Goal: Transaction & Acquisition: Obtain resource

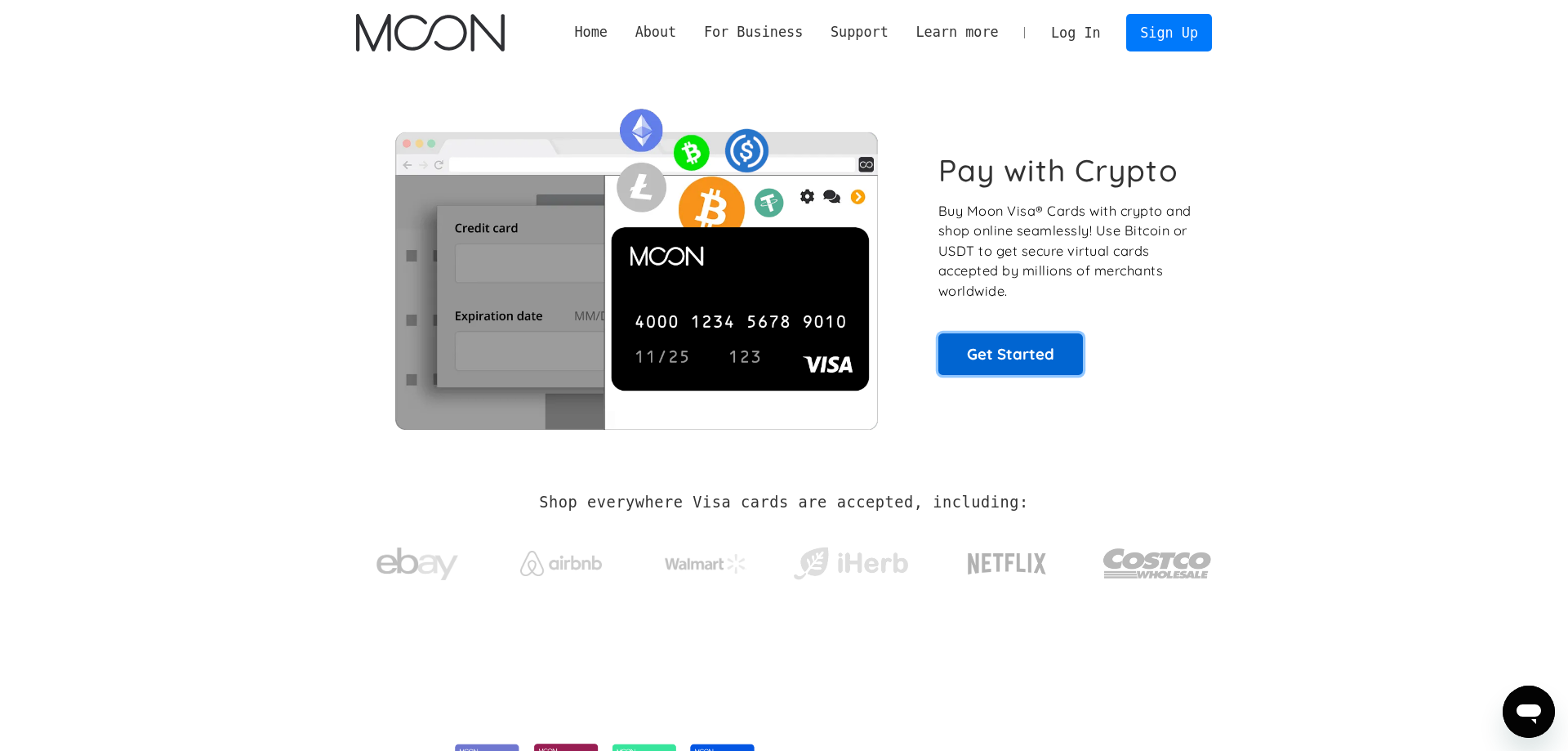
click at [1024, 344] on link "Get Started" at bounding box center [1010, 353] width 144 height 41
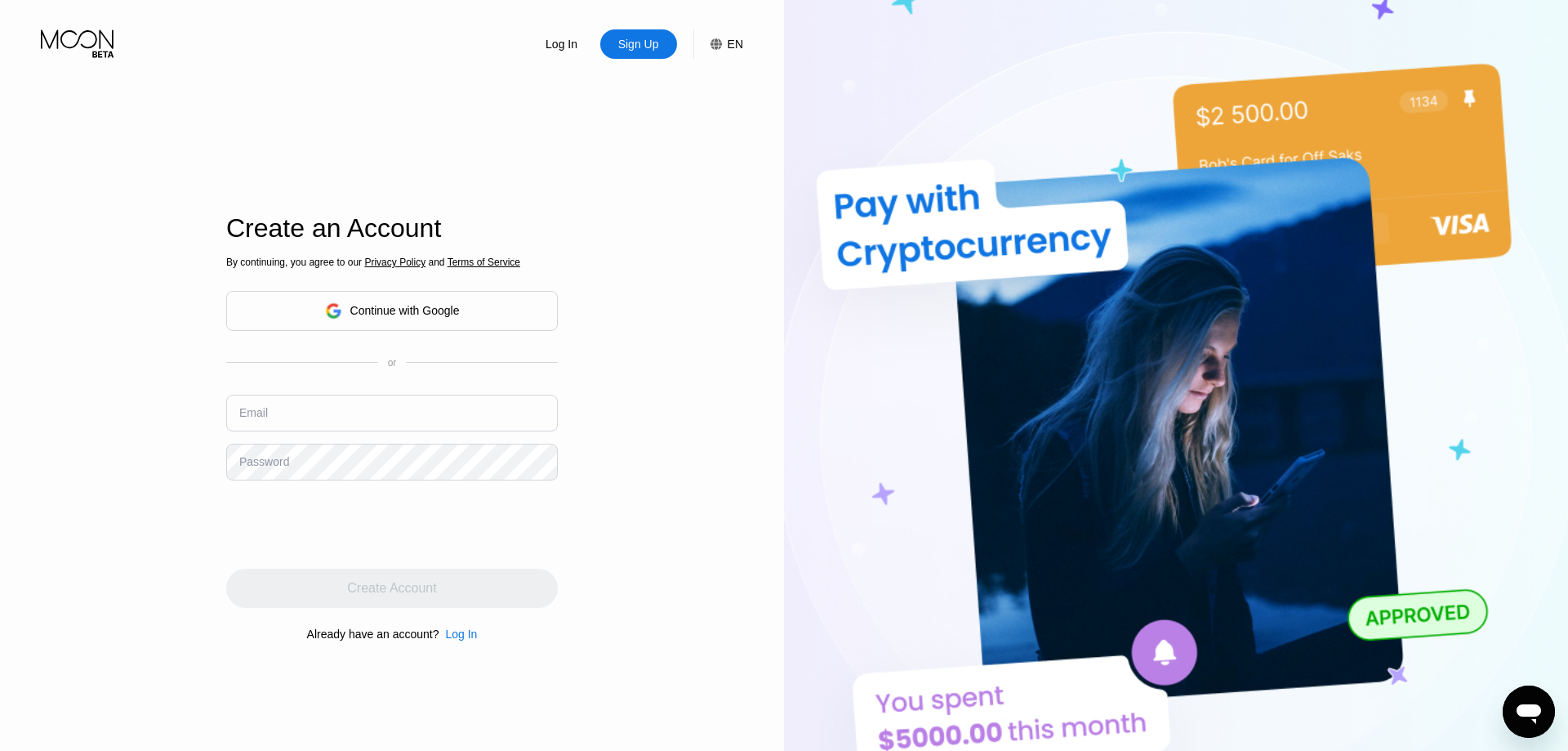
click at [424, 315] on div "Continue with Google" at bounding box center [404, 311] width 109 height 14
click at [578, 199] on div "Log In Sign Up EN Language English Save Create an Account By continuing, you ag…" at bounding box center [392, 412] width 784 height 826
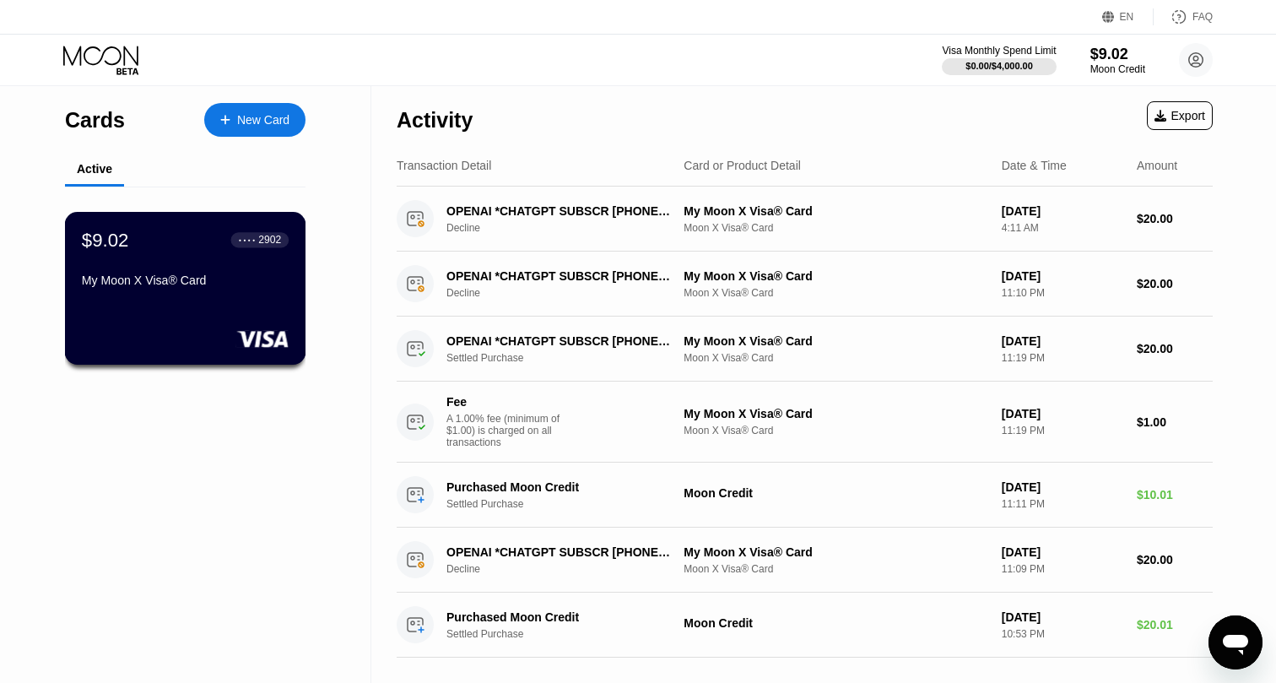
click at [202, 299] on div "$9.02 ● ● ● ● 2902 My Moon X Visa® Card" at bounding box center [185, 288] width 241 height 153
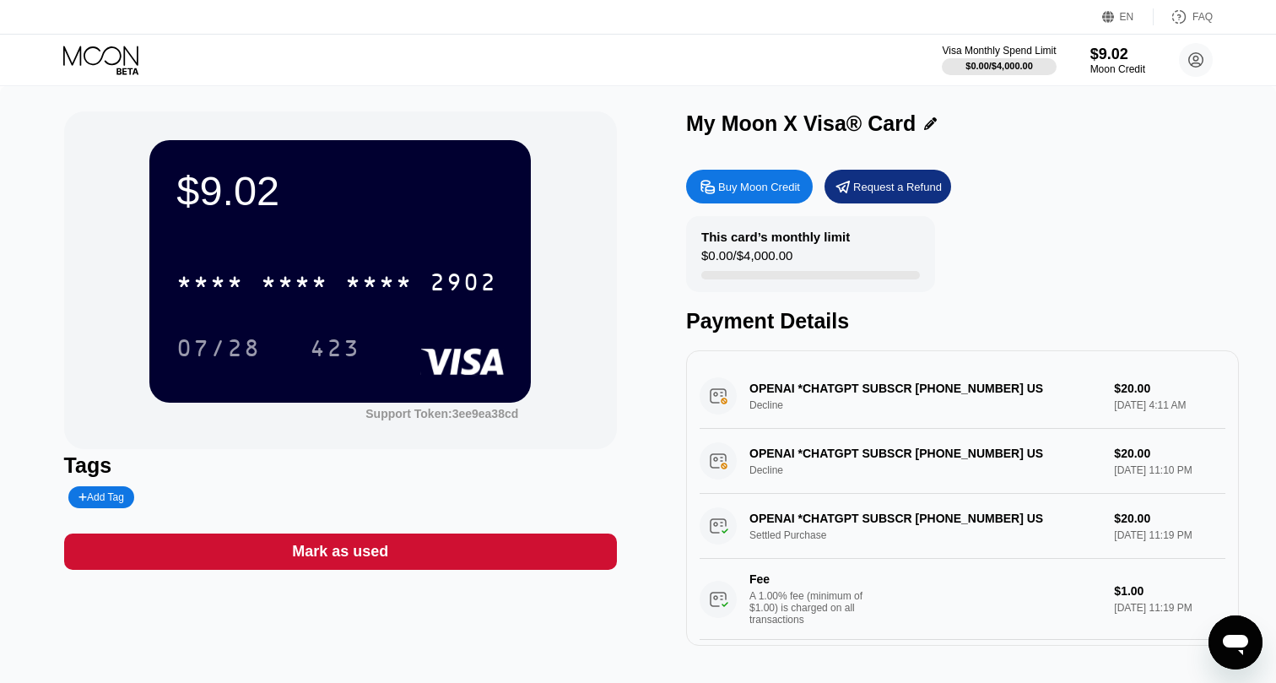
click at [763, 126] on div "My Moon X Visa® Card" at bounding box center [801, 123] width 230 height 24
click at [494, 349] on icon at bounding box center [462, 361] width 84 height 27
click at [257, 362] on div "07/28" at bounding box center [218, 350] width 84 height 27
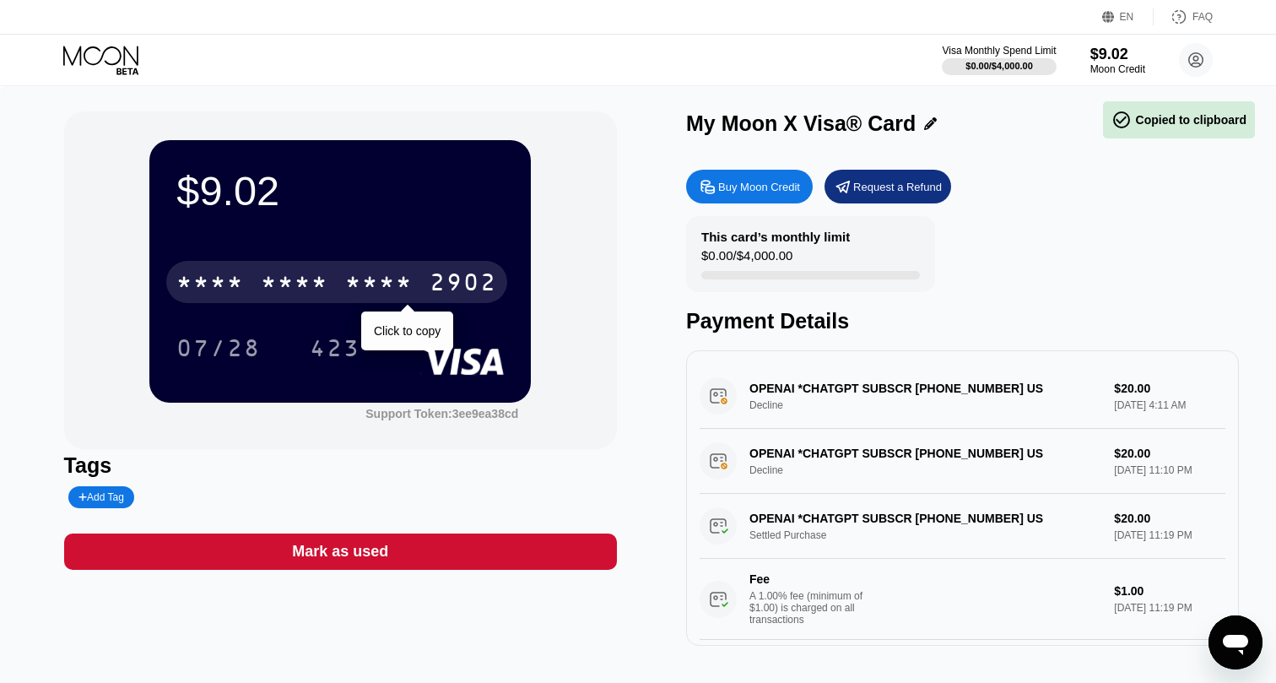
click at [469, 278] on div "2902" at bounding box center [464, 284] width 68 height 27
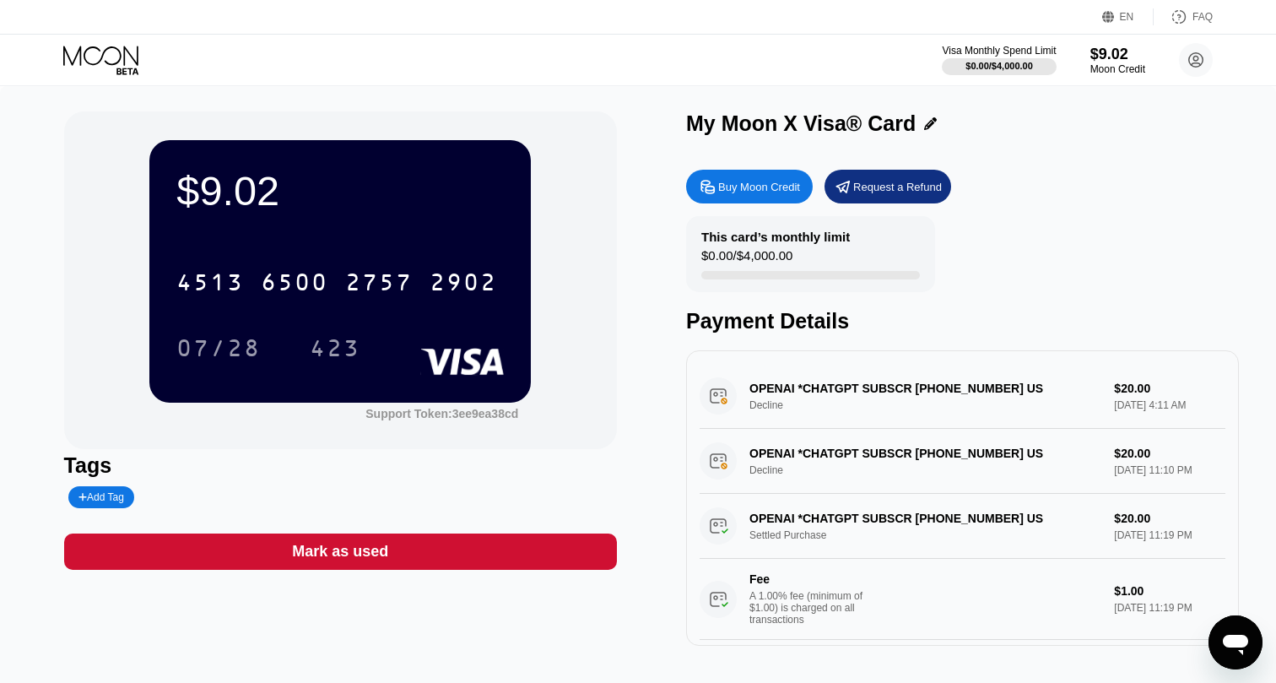
click at [780, 183] on div "Buy Moon Credit" at bounding box center [759, 187] width 82 height 14
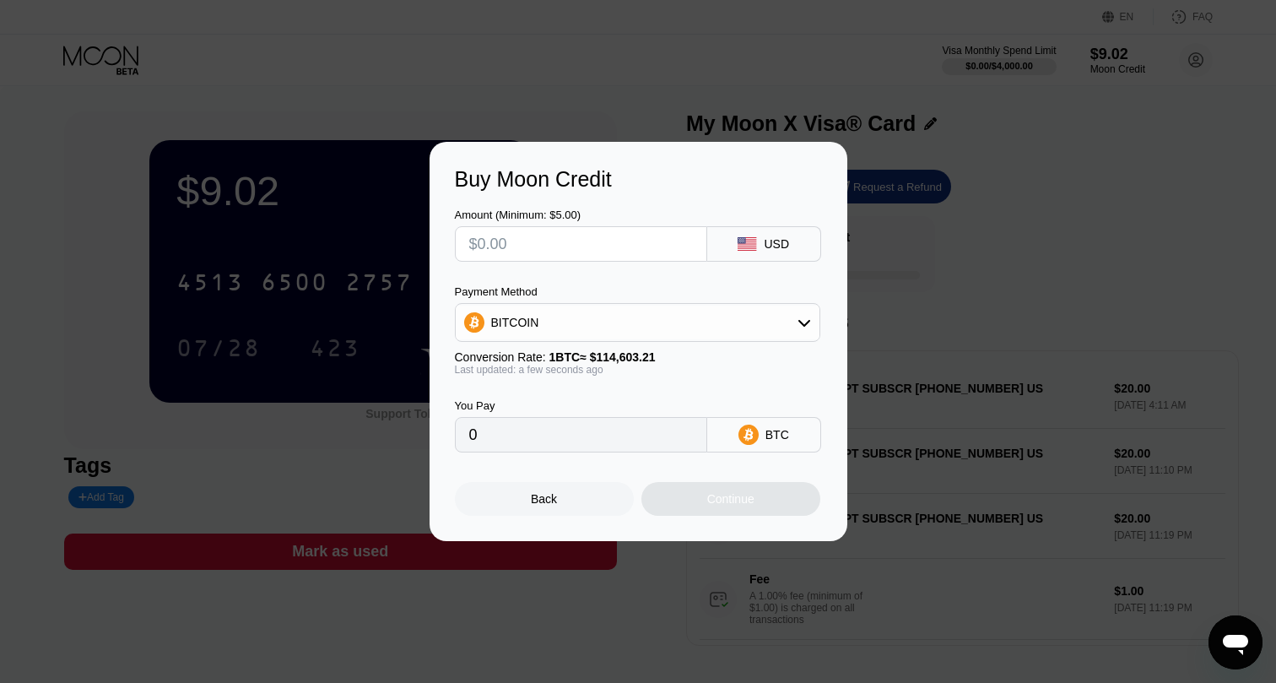
click at [605, 254] on input "text" at bounding box center [581, 244] width 224 height 34
click at [582, 311] on div "BITCOIN" at bounding box center [638, 323] width 364 height 34
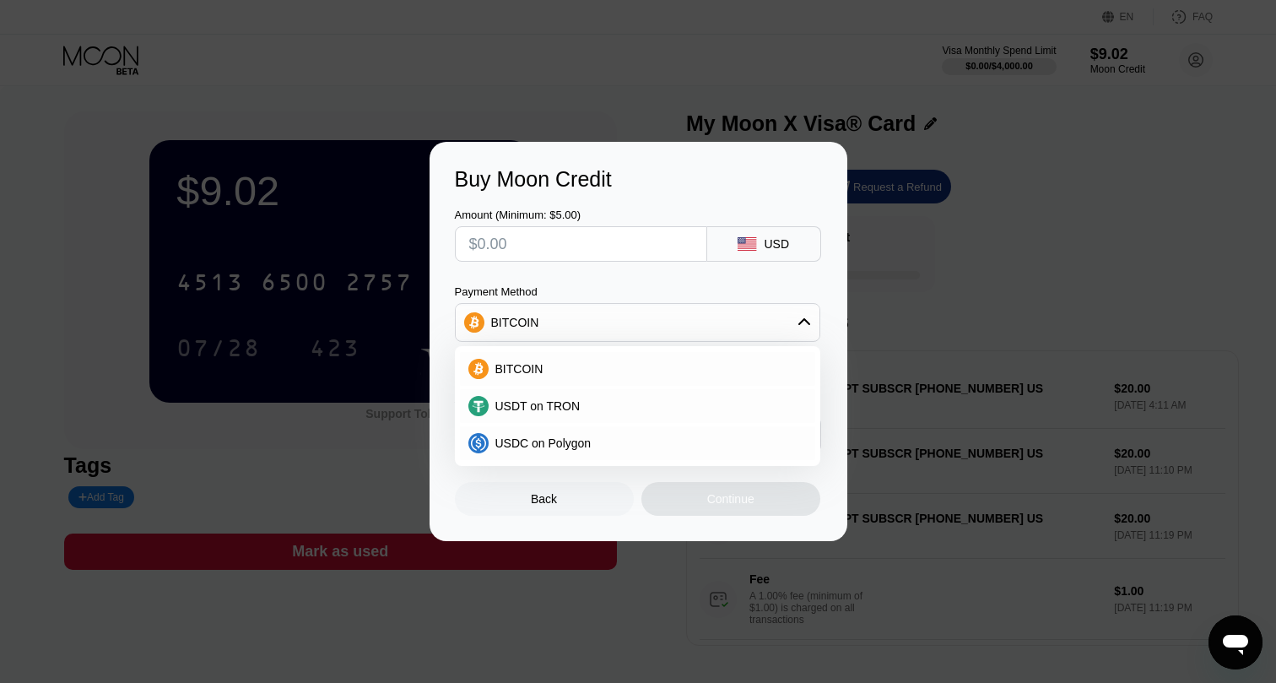
click at [615, 289] on div "Payment Method" at bounding box center [637, 291] width 365 height 13
click at [765, 208] on div "Amount (Minimum: $5.00) USD" at bounding box center [638, 227] width 367 height 70
click at [549, 509] on div "Back" at bounding box center [544, 499] width 179 height 34
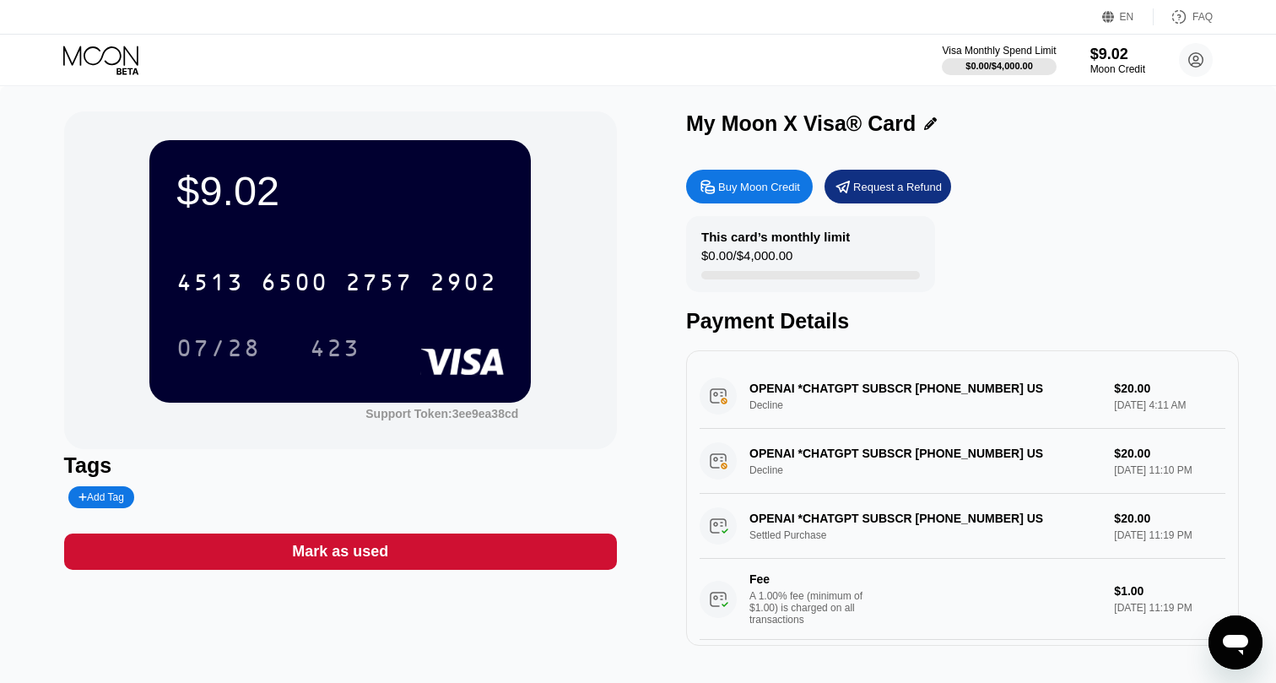
click at [940, 265] on div "This card’s monthly limit $0.00 / $4,000.00 Payment Details" at bounding box center [962, 274] width 553 height 117
click at [767, 184] on div "Buy Moon Credit" at bounding box center [759, 187] width 82 height 14
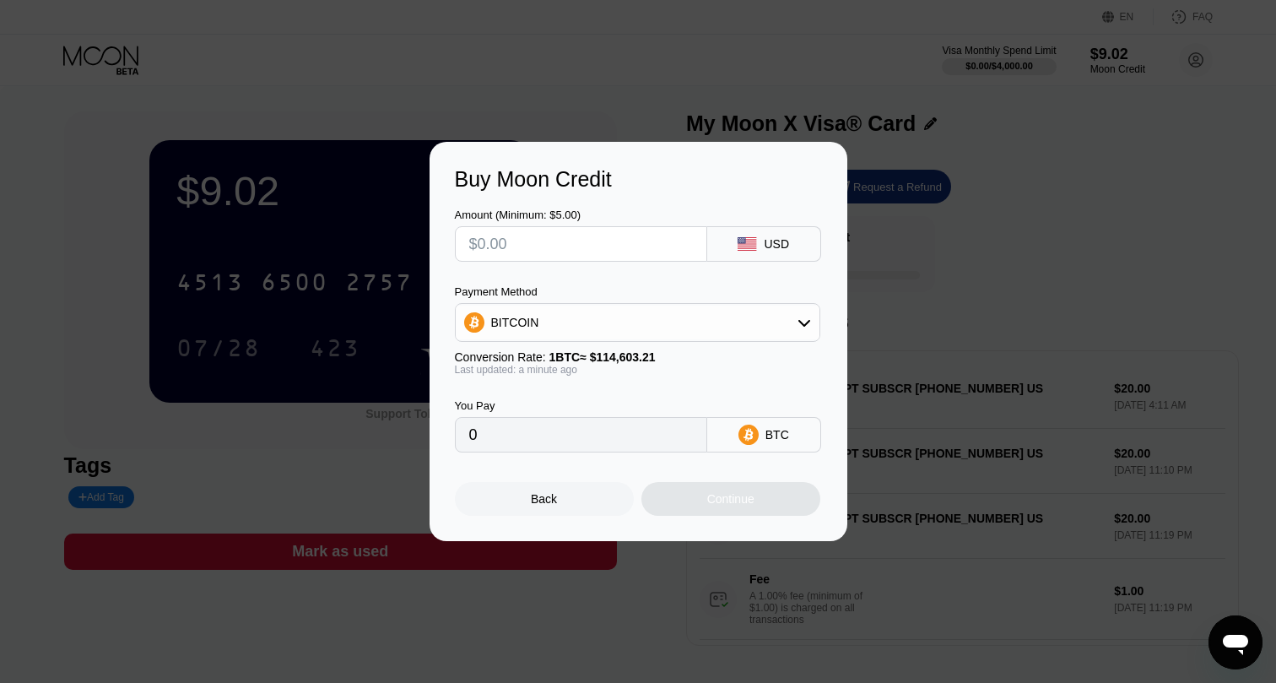
click at [598, 256] on input "text" at bounding box center [581, 244] width 224 height 34
type input "$2"
type input "0.00001746"
type input "$20"
type input "0.00017452"
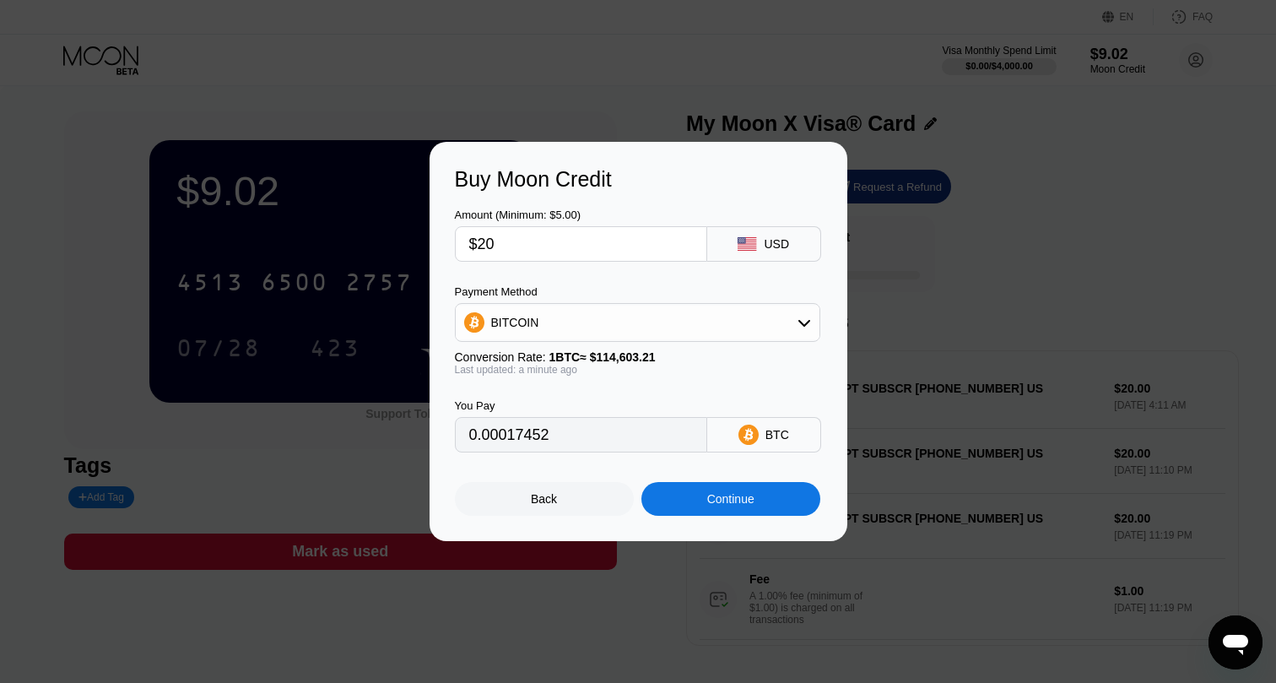
type input "$20"
click at [787, 246] on div "USD" at bounding box center [776, 244] width 25 height 14
click at [595, 314] on div "BITCOIN" at bounding box center [638, 323] width 364 height 34
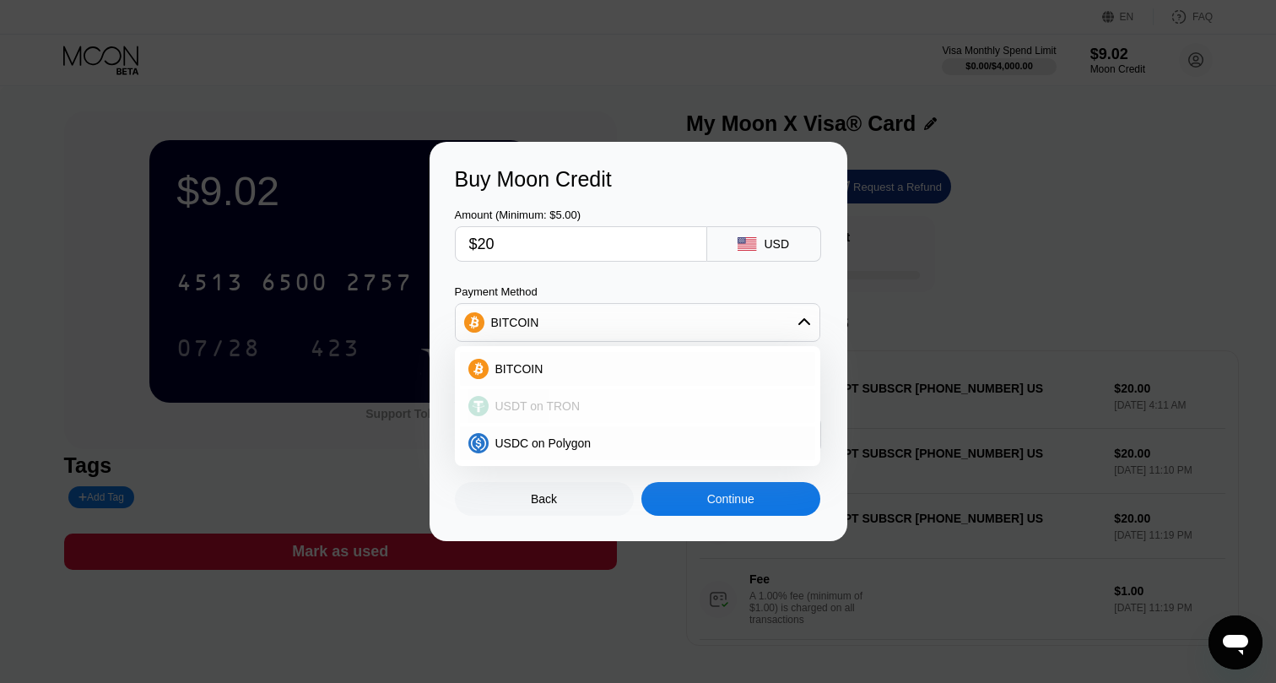
click at [596, 405] on div "USDT on TRON" at bounding box center [648, 406] width 318 height 14
type input "20.20"
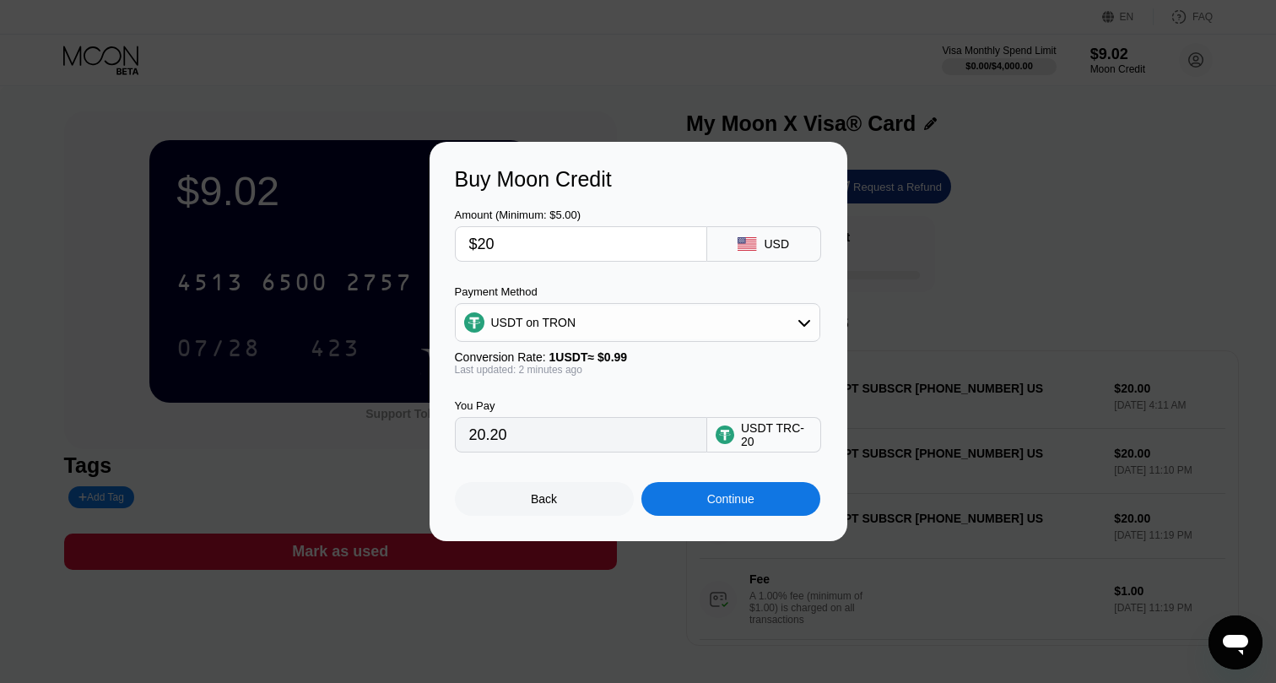
click at [549, 244] on input "$20" at bounding box center [581, 244] width 224 height 34
type input "$2"
type input "2.02"
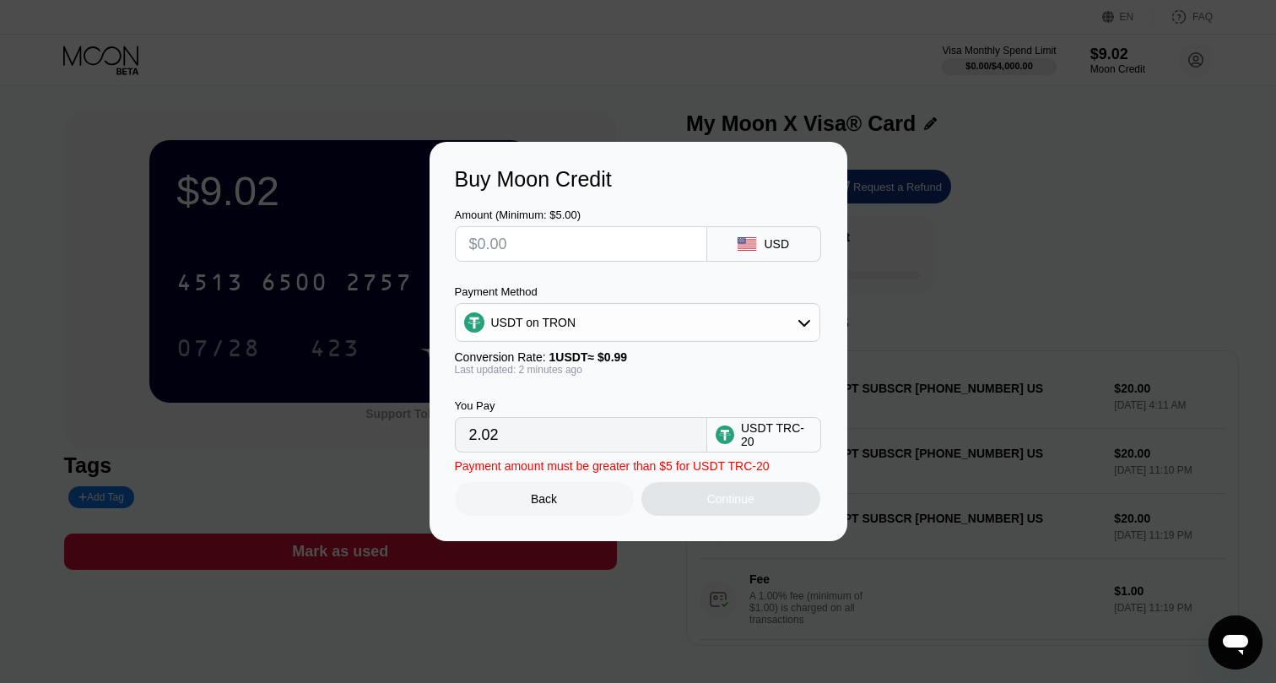
type input "0.00"
type input "$1"
type input "1.01"
type input "$12"
type input "12.12"
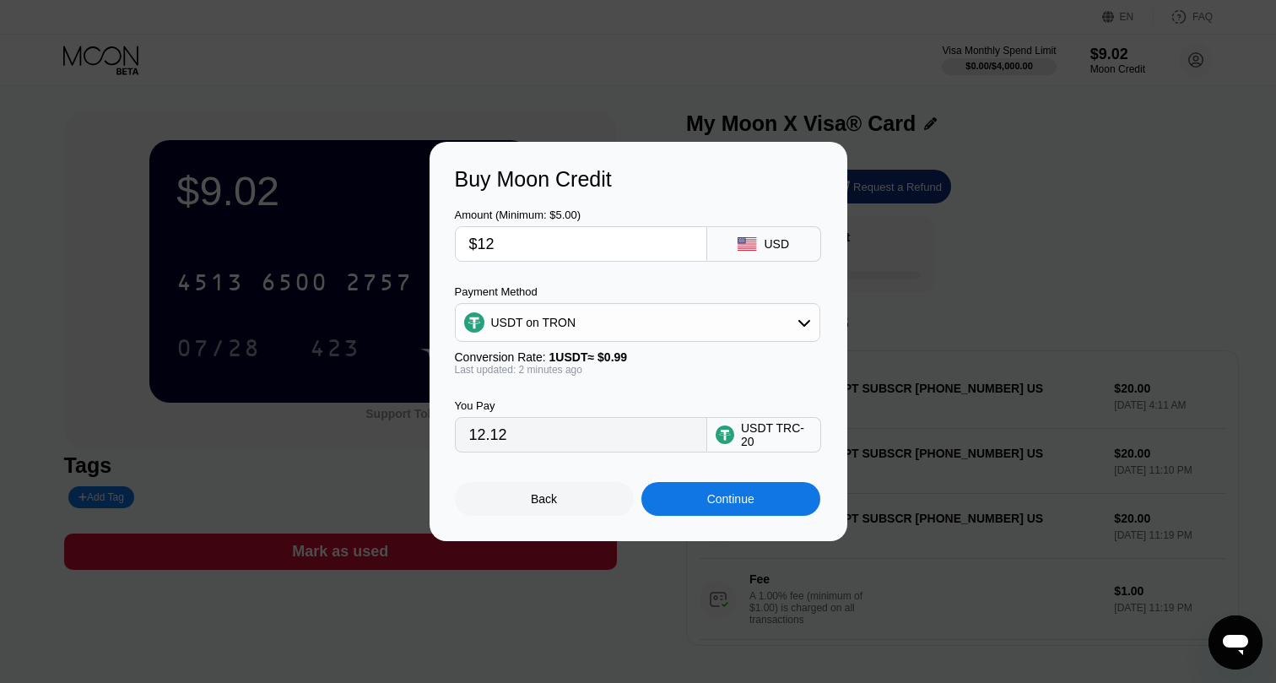
click at [691, 400] on div "You Pay" at bounding box center [581, 405] width 252 height 13
click at [575, 241] on input "$12" at bounding box center [581, 244] width 224 height 34
type input "$1"
type input "1.01"
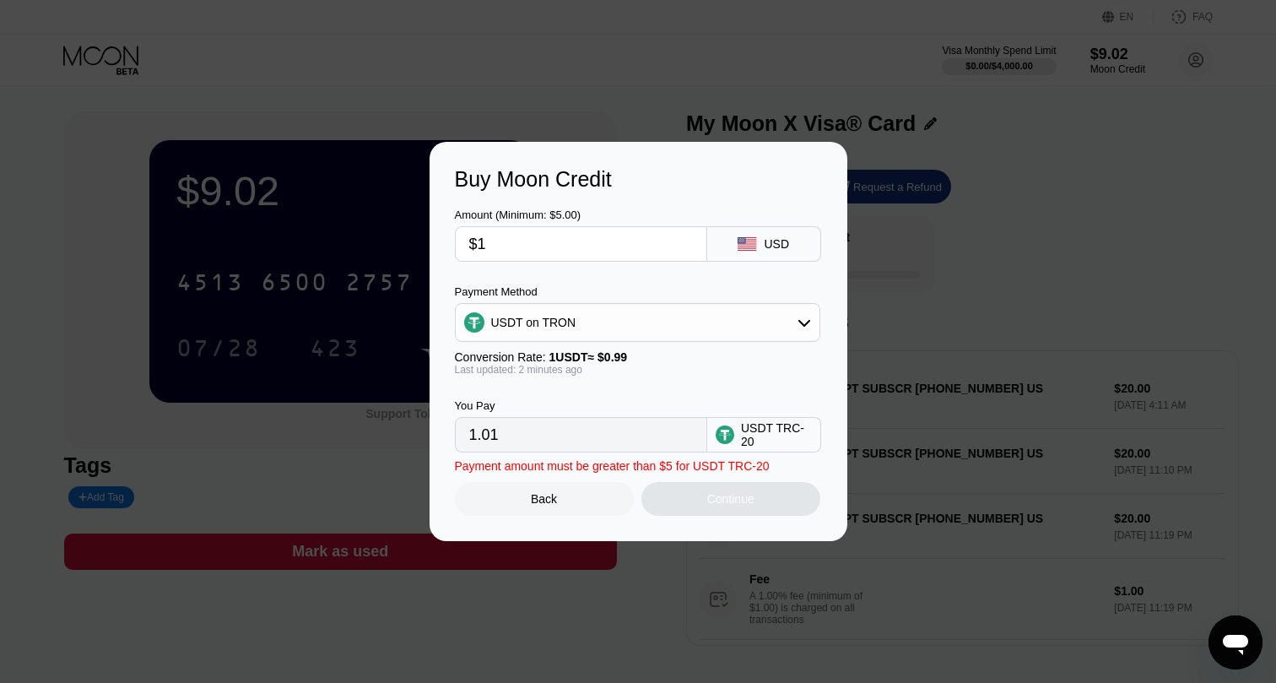
type input "$13"
type input "13.13"
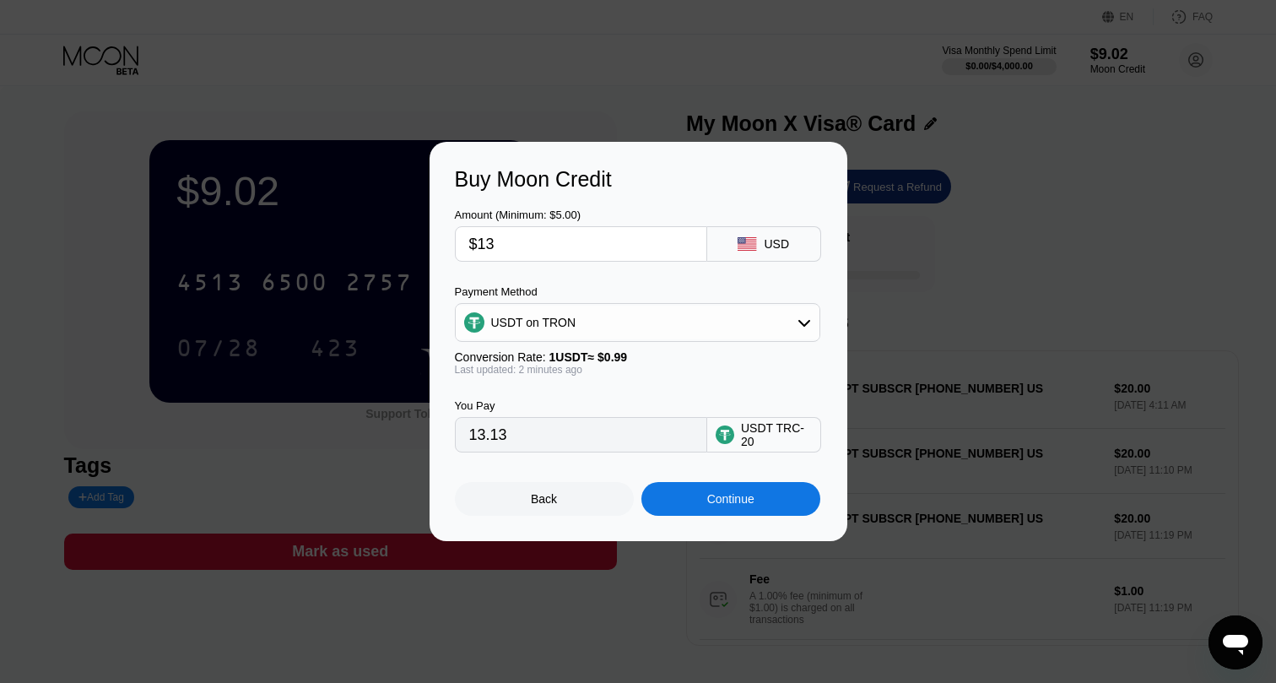
type input "$1"
type input "1.01"
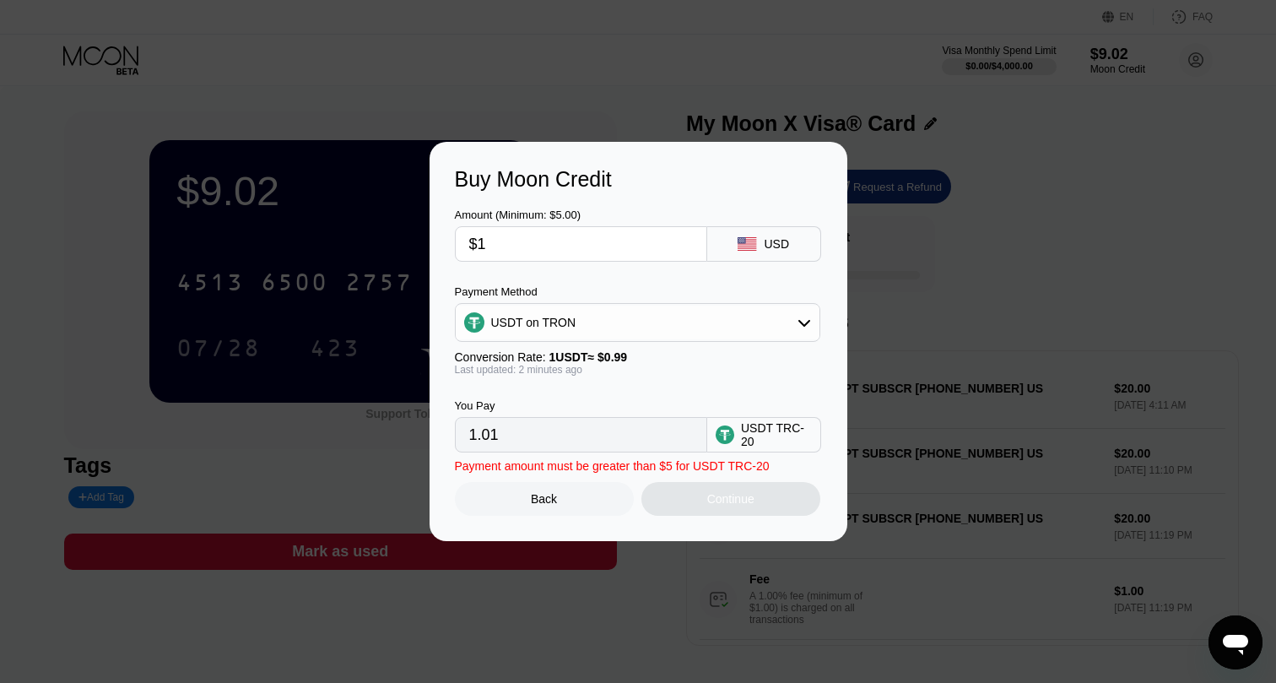
type input "$15"
type input "15.15"
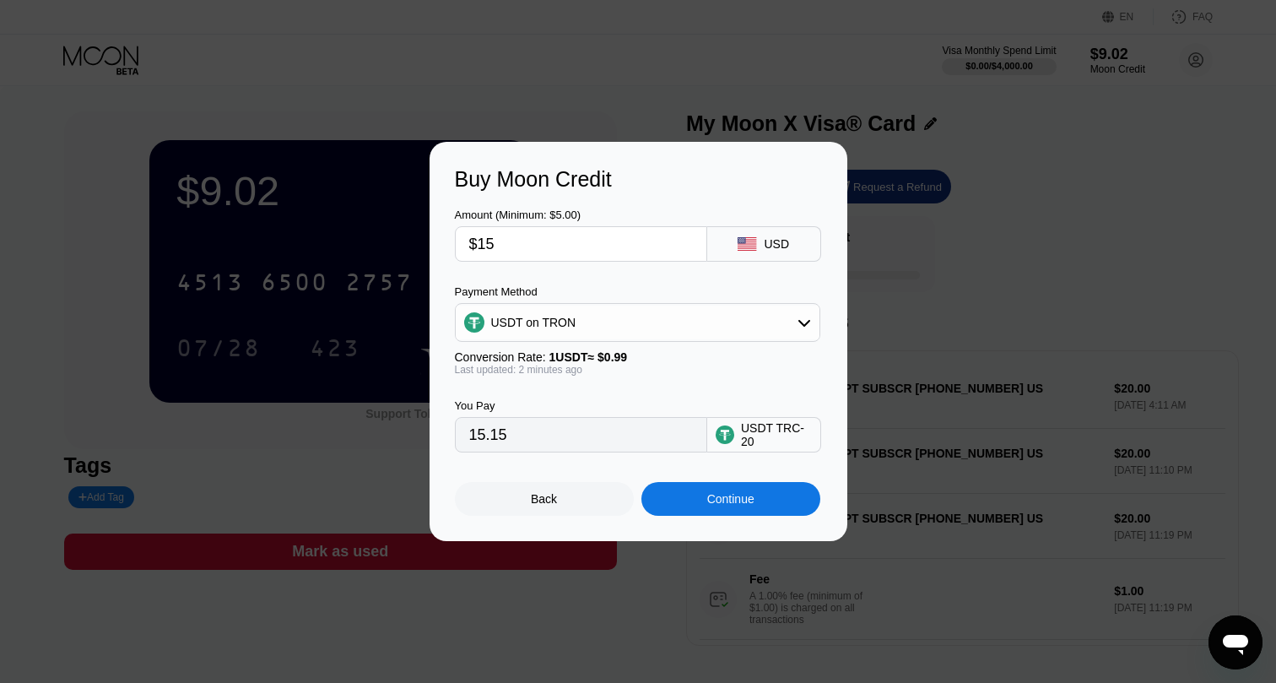
type input "$15"
click at [739, 500] on div "Continue" at bounding box center [730, 499] width 47 height 14
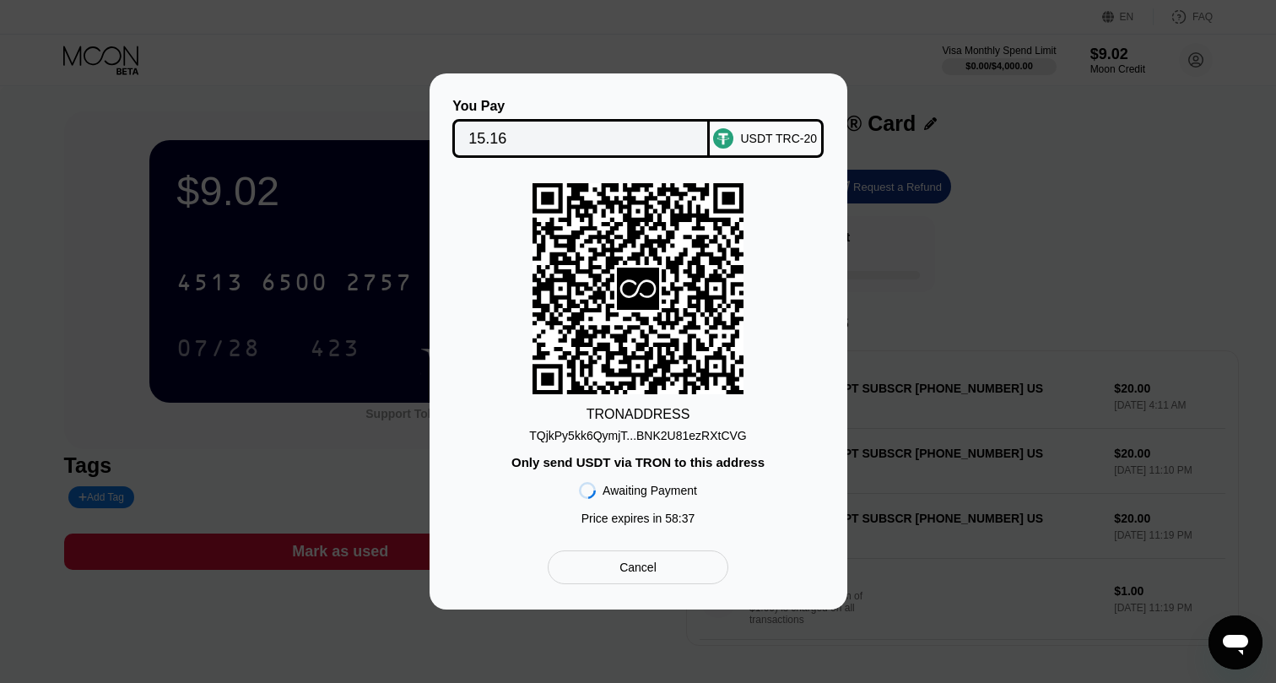
click at [677, 332] on rect at bounding box center [638, 288] width 211 height 211
copy div "TQjkPy5kk6QymjT...BNK2U81ezRXtCVG"
drag, startPoint x: 528, startPoint y: 436, endPoint x: 753, endPoint y: 435, distance: 224.5
click at [753, 435] on div "TRON ADDRESS TQjkPy5kk6QymjT...BNK2U81ezRXtCVG Only send USDT via TRON to this …" at bounding box center [638, 358] width 367 height 350
click at [695, 447] on div "TRON ADDRESS TQjkPy5kk6QymjT...BNK2U81ezRXtCVG Only send USDT via TRON to this …" at bounding box center [638, 358] width 367 height 350
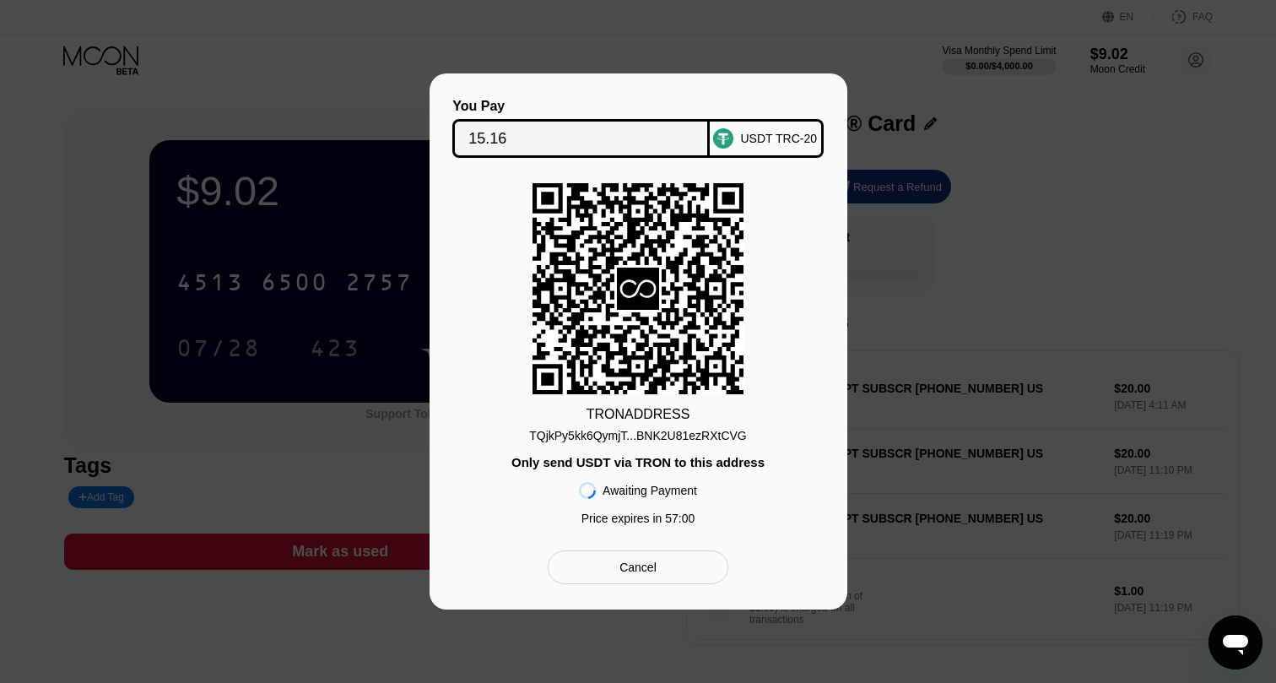
click at [672, 437] on div "TQjkPy5kk6QymjT...BNK2U81ezRXtCVG" at bounding box center [638, 436] width 218 height 14
click at [499, 395] on div "TRON ADDRESS TQjkPy5kk6QymjT...BNK2U81ezRXtCVG Only send USDT via TRON to this …" at bounding box center [638, 358] width 367 height 350
click at [564, 241] on rect at bounding box center [638, 288] width 211 height 211
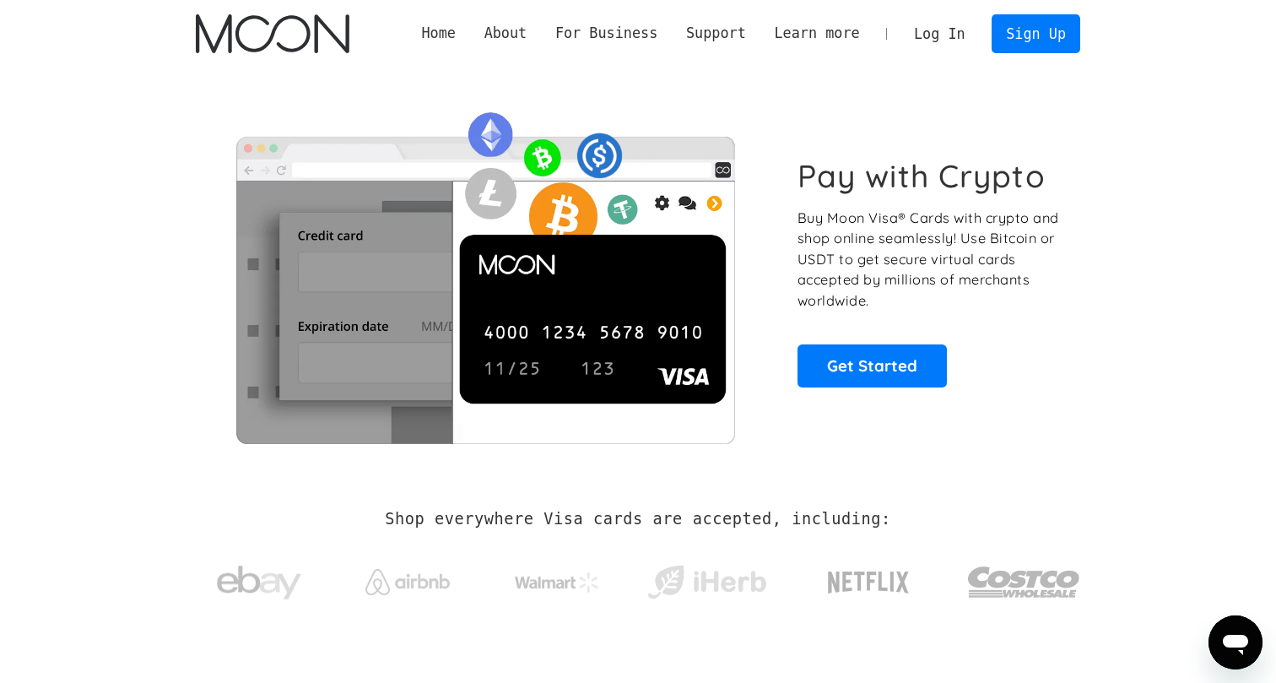
click at [454, 30] on link "Home" at bounding box center [439, 33] width 62 height 21
click at [601, 34] on div "For Business" at bounding box center [606, 33] width 102 height 21
click at [600, 63] on link "Business" at bounding box center [606, 62] width 131 height 34
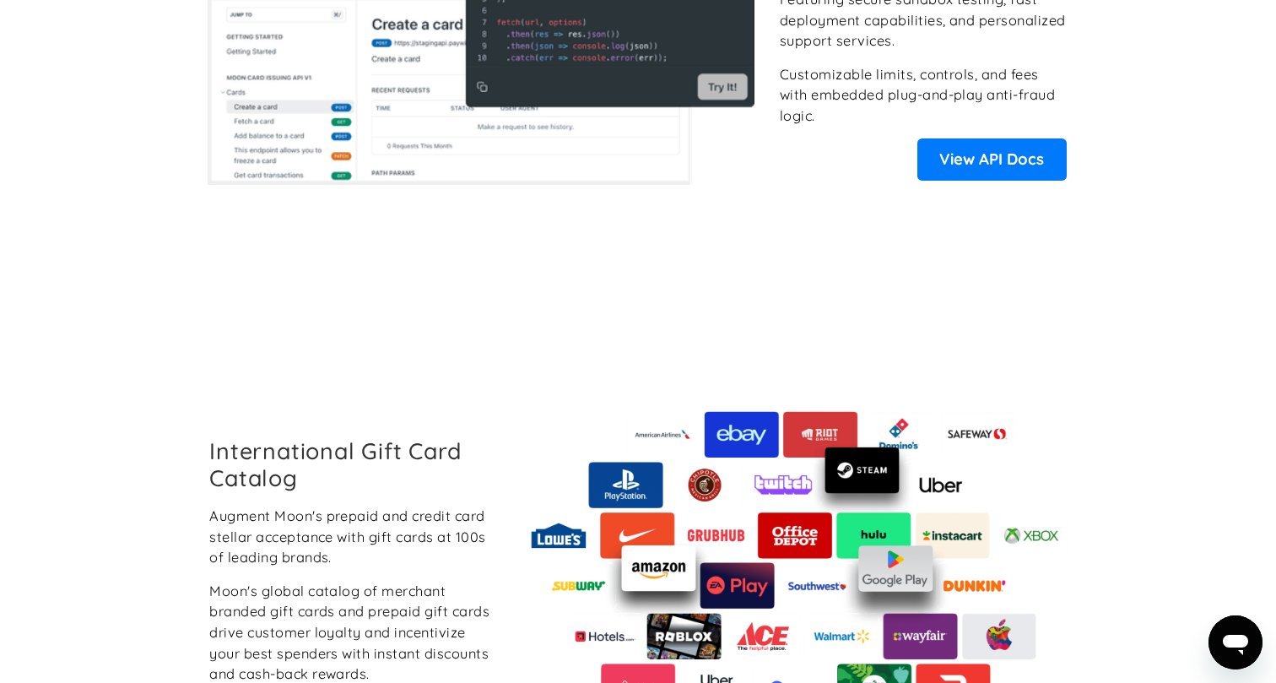
scroll to position [1989, 0]
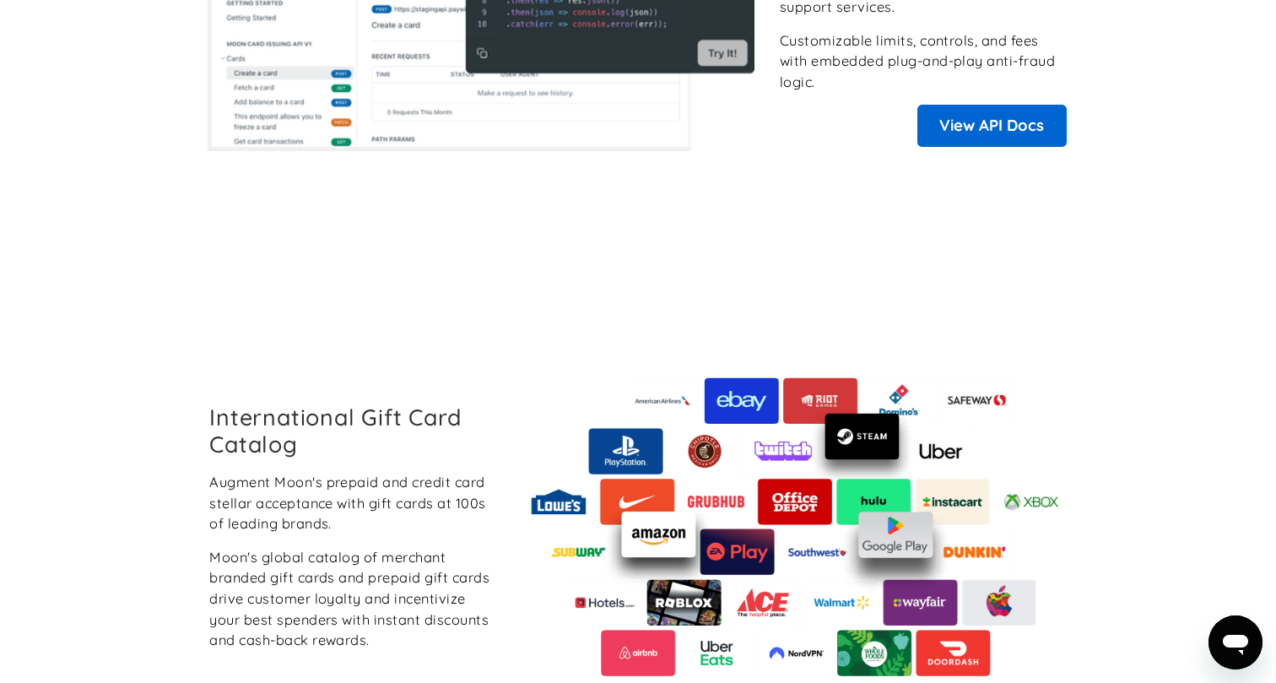
click at [1014, 136] on link "View API Docs" at bounding box center [992, 126] width 149 height 42
